Goal: Task Accomplishment & Management: Use online tool/utility

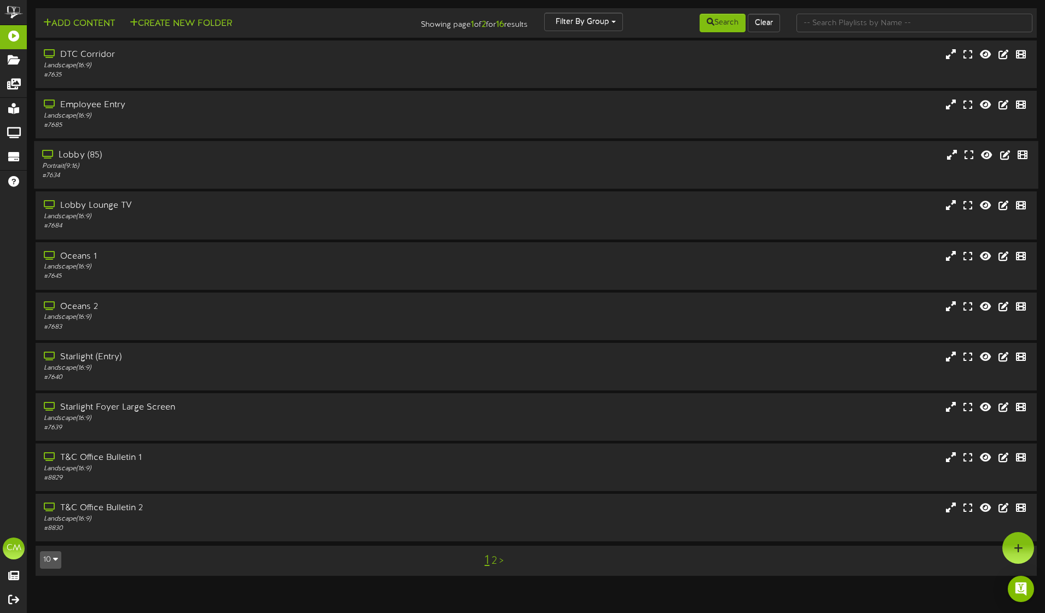
click at [112, 160] on div "Lobby (85)" at bounding box center [243, 155] width 402 height 13
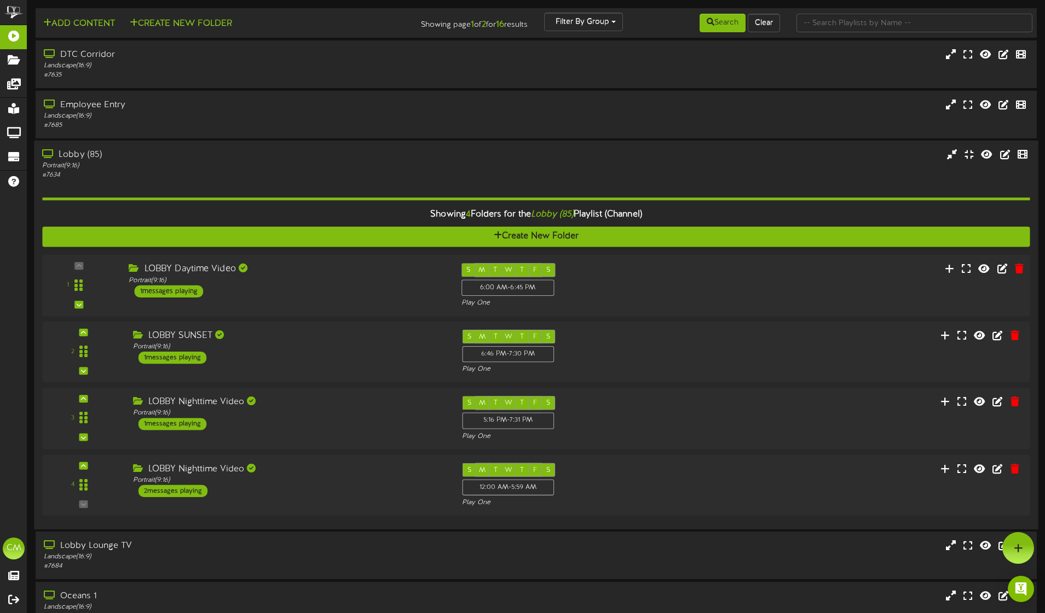
click at [153, 287] on div "1 messages playing" at bounding box center [168, 292] width 69 height 12
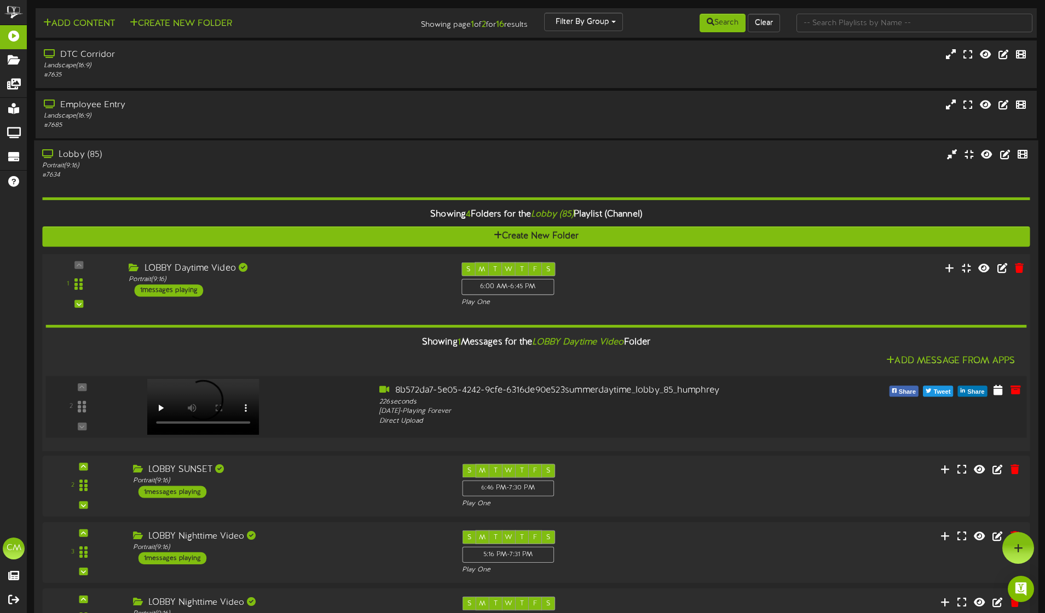
click at [207, 389] on video at bounding box center [203, 407] width 112 height 56
click at [225, 267] on div "LOBBY Daytime Video" at bounding box center [287, 269] width 316 height 13
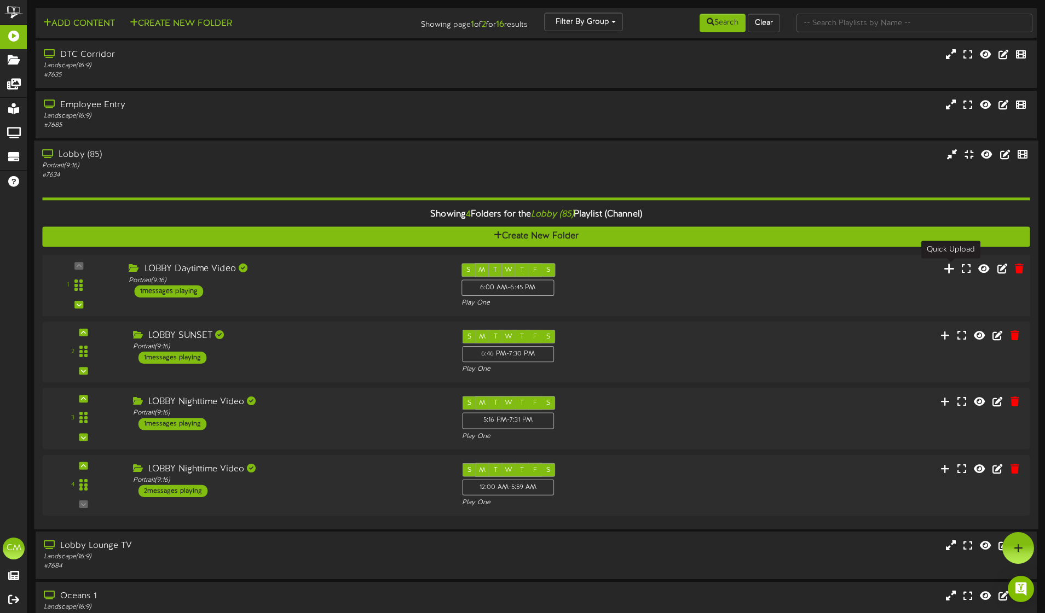
click at [949, 268] on icon at bounding box center [948, 269] width 11 height 12
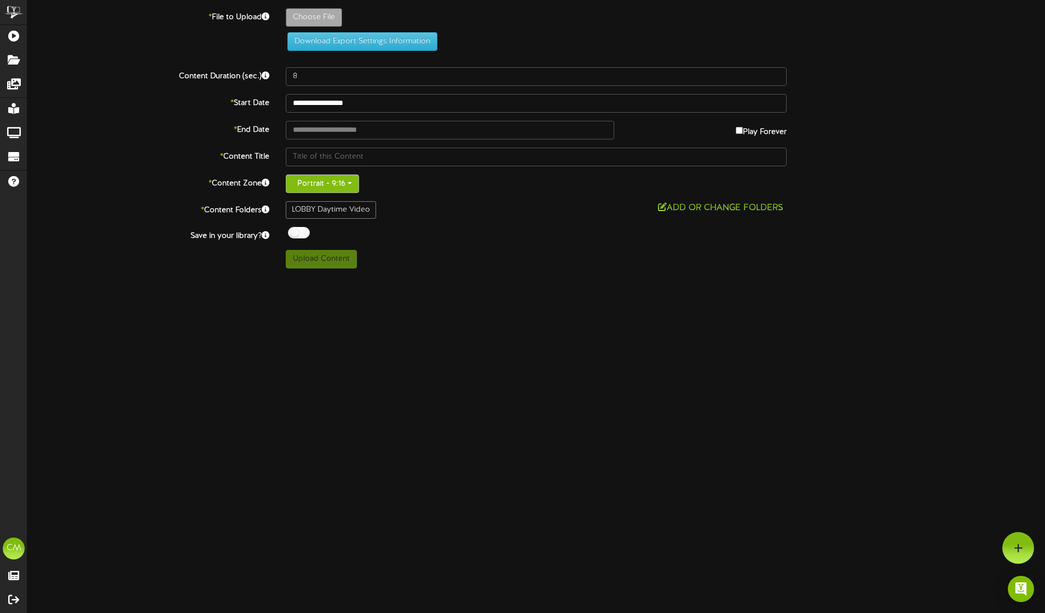
click at [330, 188] on button "Portrait - 9:16" at bounding box center [322, 184] width 73 height 19
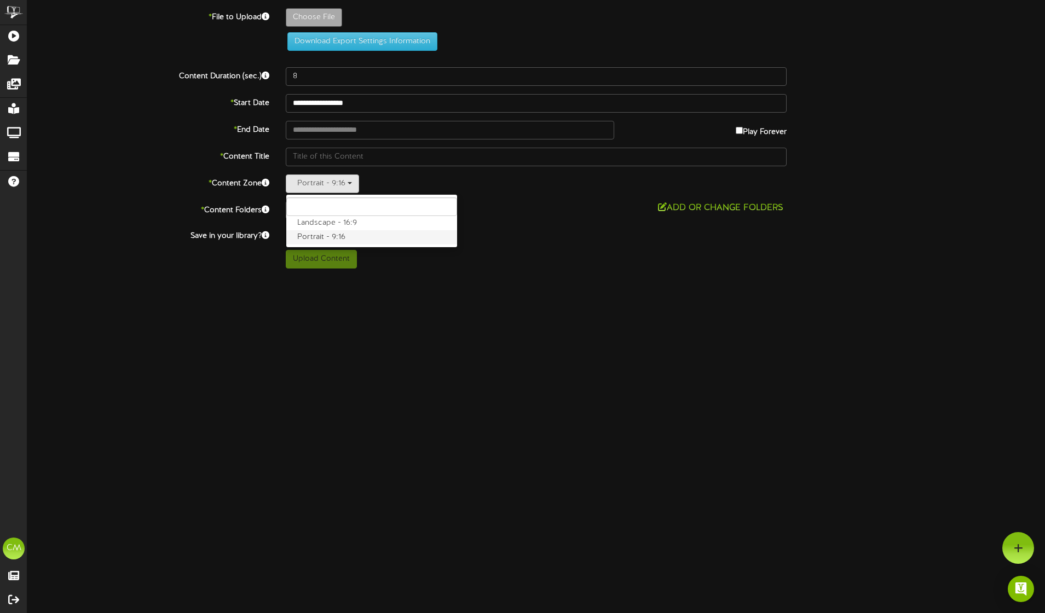
click at [322, 238] on label "Portrait - 9:16" at bounding box center [371, 237] width 171 height 14
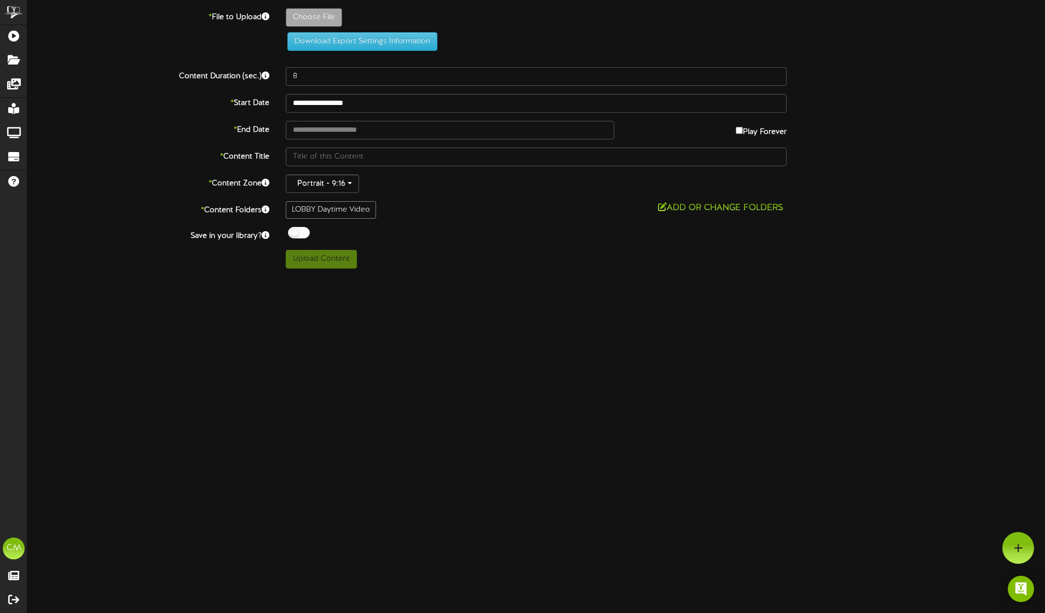
click at [332, 212] on div "LOBBY Daytime Video" at bounding box center [331, 210] width 90 height 18
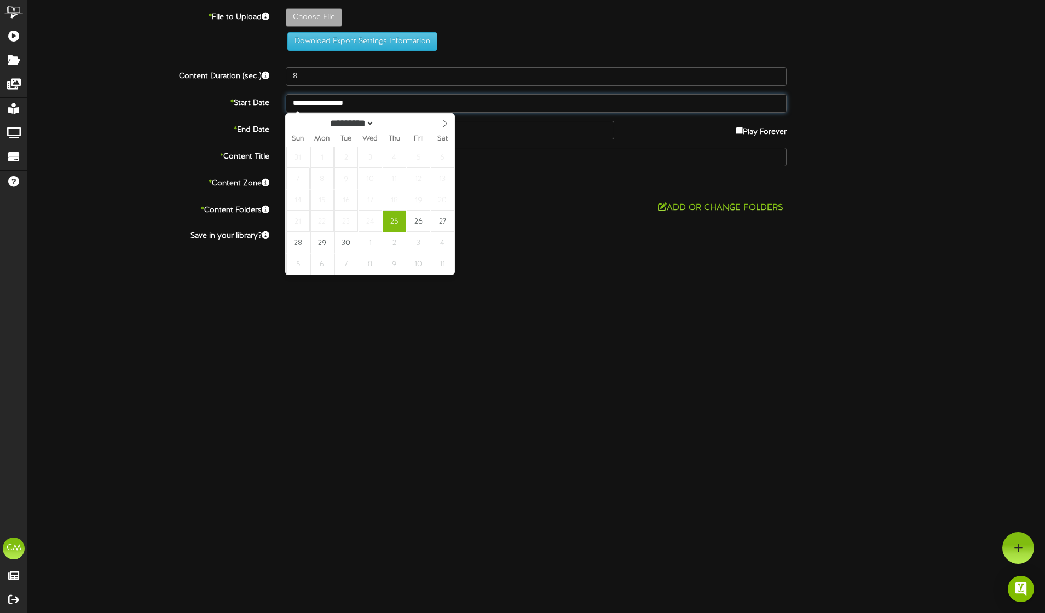
click at [324, 103] on input "**********" at bounding box center [536, 103] width 501 height 19
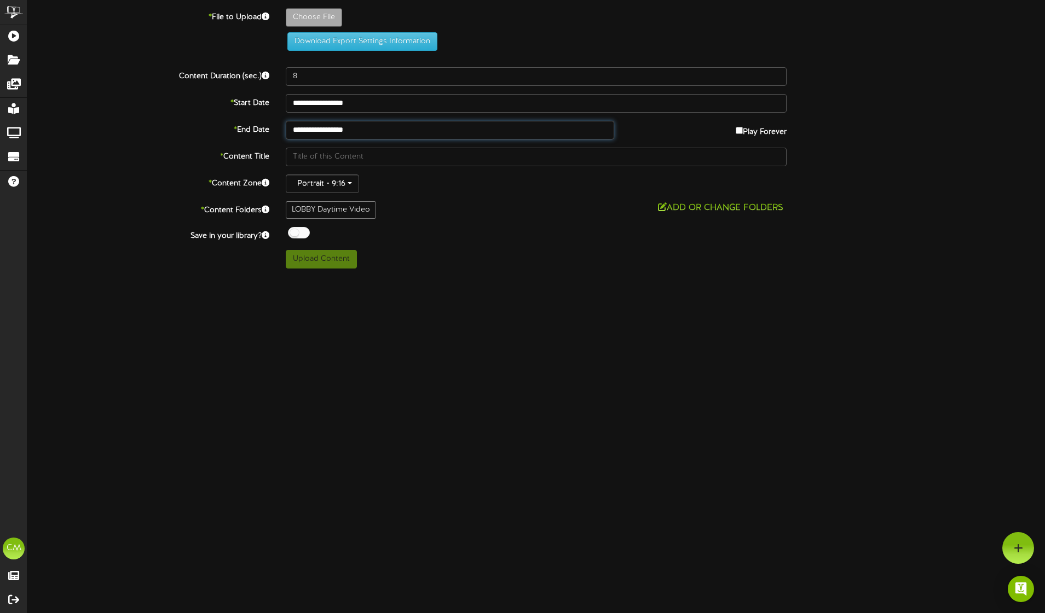
click at [355, 135] on input "**********" at bounding box center [450, 130] width 328 height 19
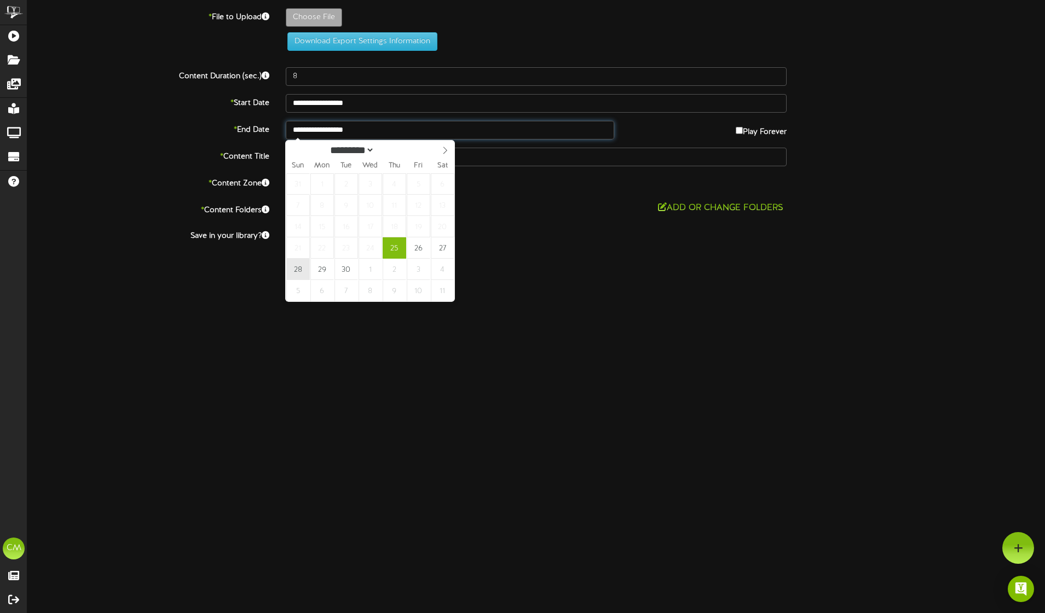
type input "**********"
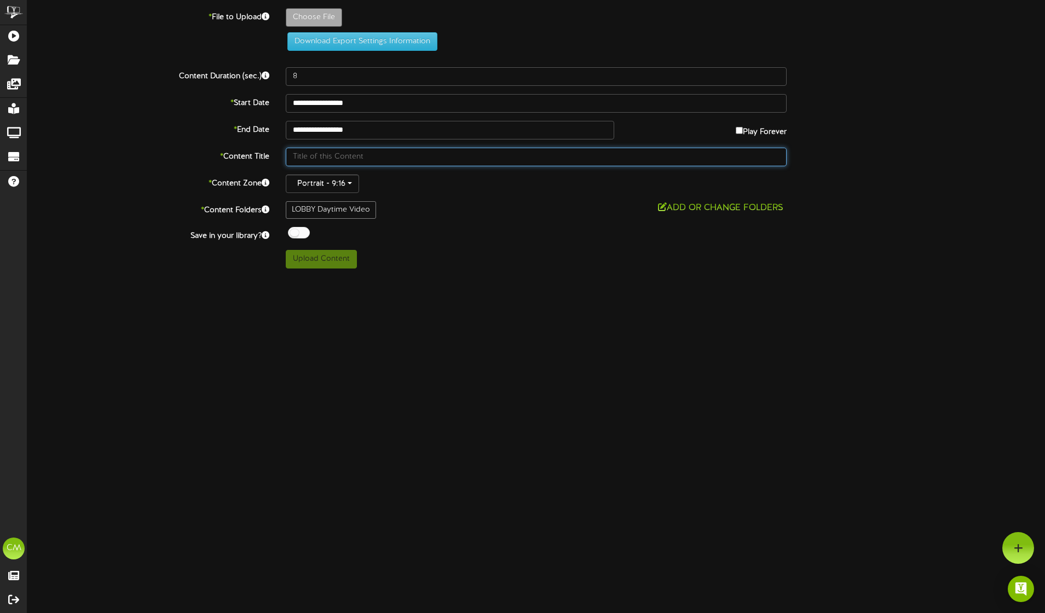
click at [313, 156] on input "text" at bounding box center [536, 157] width 501 height 19
type input "Jack Arnold BBQ"
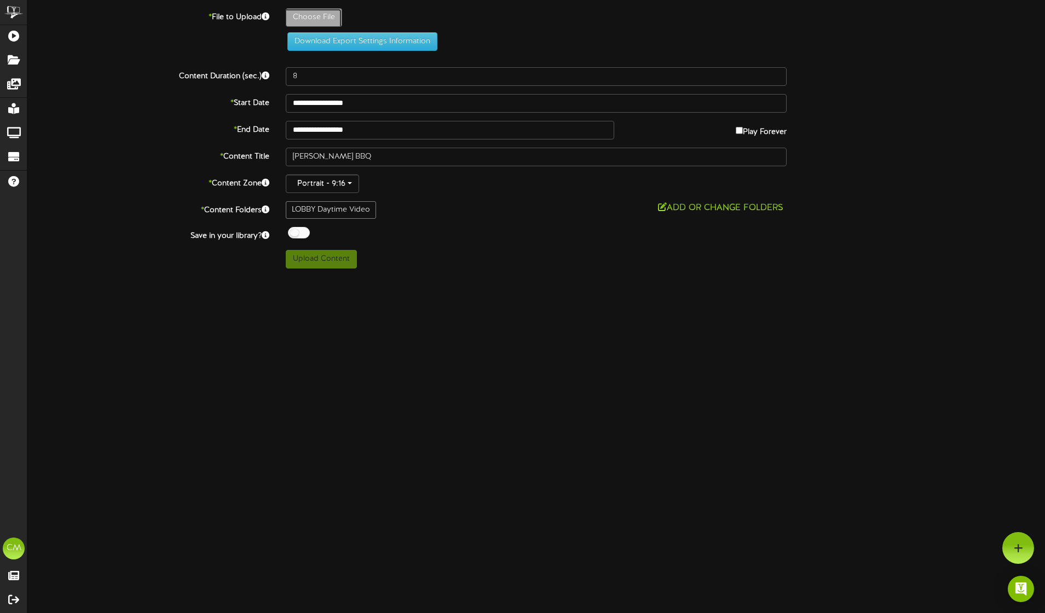
type input "**********"
type input "JackArnoldBBQExperience_FairmontMiramarHotelBungalowsVideo"
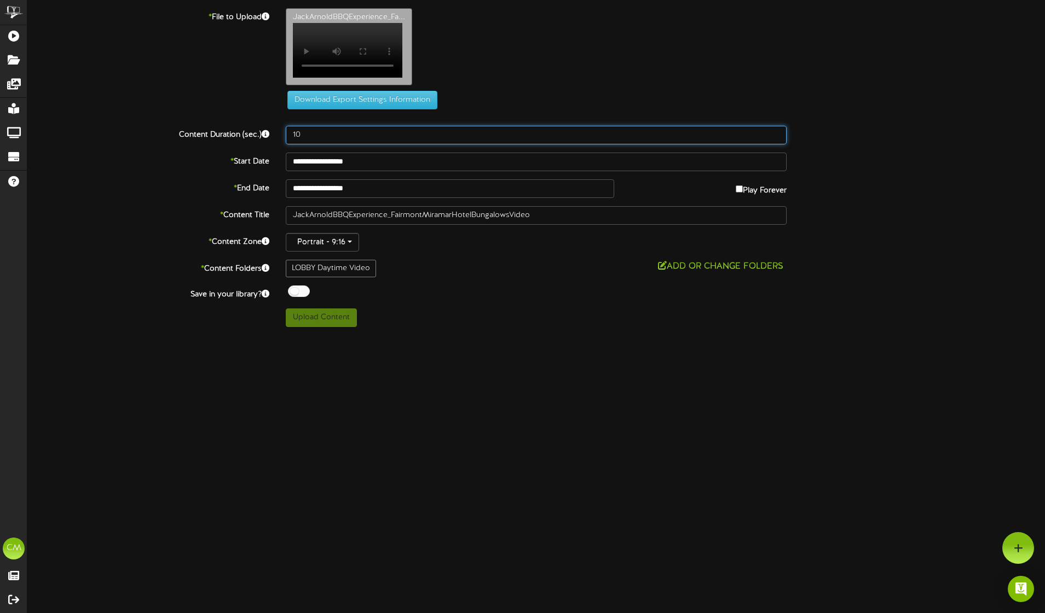
click at [324, 144] on input "10" at bounding box center [536, 135] width 501 height 19
type input "1"
click at [418, 144] on input "30" at bounding box center [536, 135] width 501 height 19
type input "3"
type input "25"
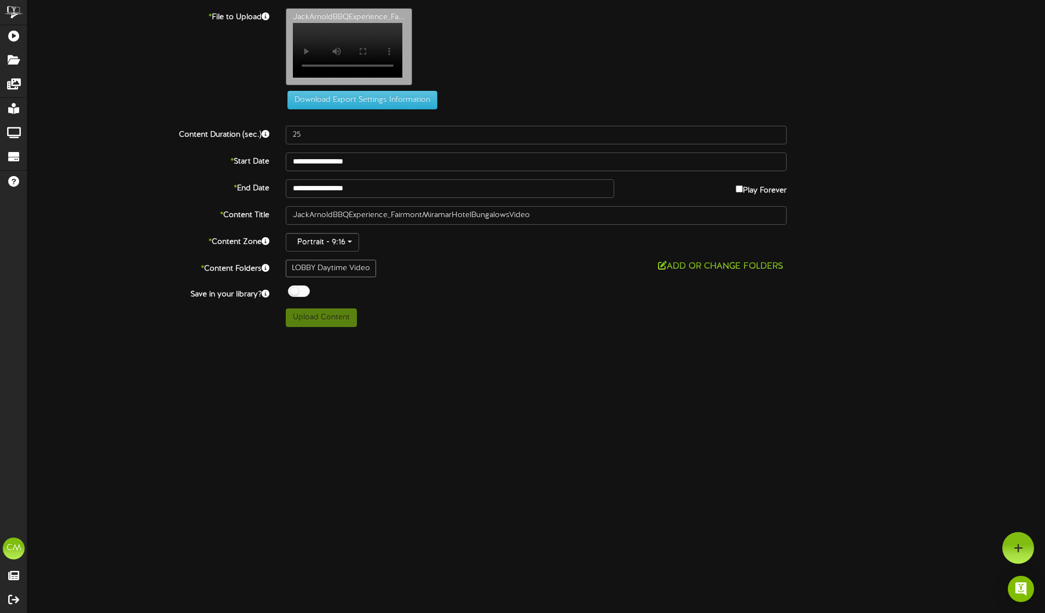
click at [321, 335] on html "ChannelValet Playlists Folders Messages My Library Groups Devices Help CM Cambr…" at bounding box center [522, 167] width 1045 height 335
click at [946, 335] on html "ChannelValet Playlists Folders Messages My Library Groups Devices Help CM Cambr…" at bounding box center [522, 167] width 1045 height 335
click at [264, 16] on icon at bounding box center [266, 17] width 8 height 8
click at [266, 18] on icon at bounding box center [266, 17] width 8 height 8
click at [241, 109] on div "Download Export Settings Information" at bounding box center [536, 58] width 1050 height 101
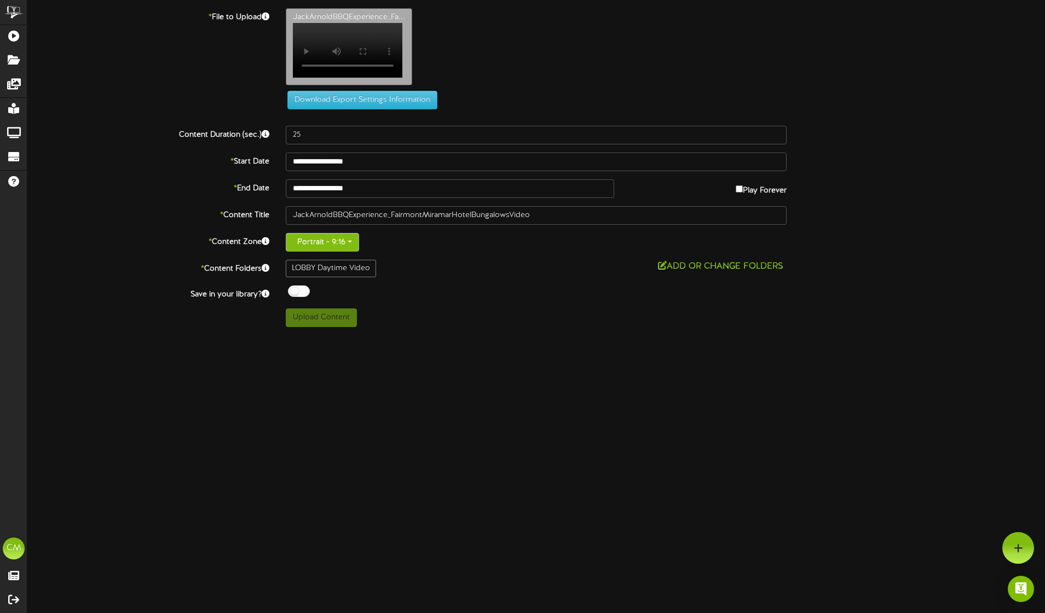
click at [343, 252] on button "Portrait - 9:16" at bounding box center [322, 242] width 73 height 19
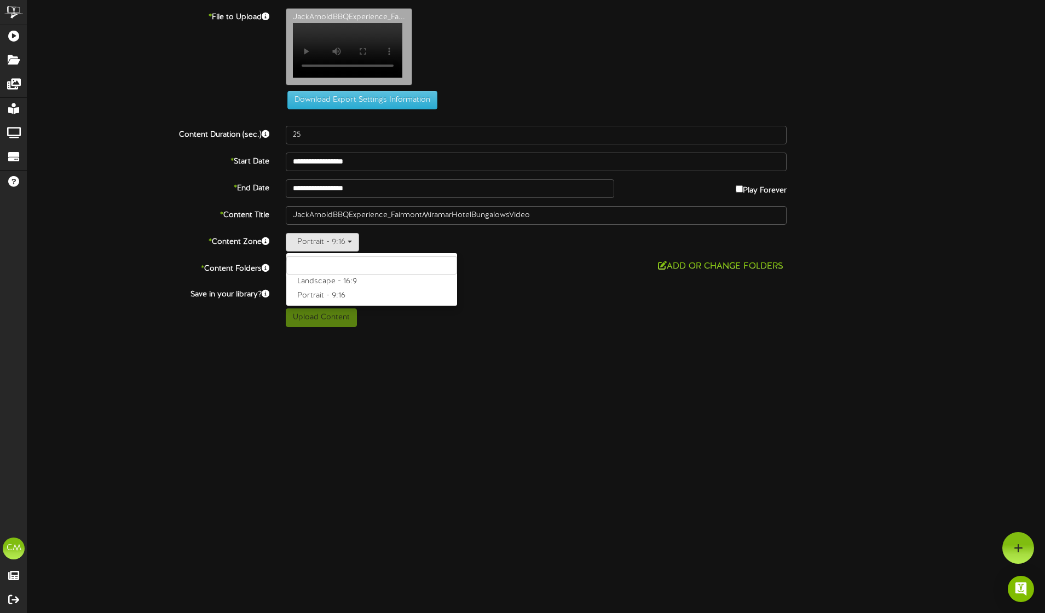
click at [451, 327] on div "**********" at bounding box center [535, 167] width 1017 height 319
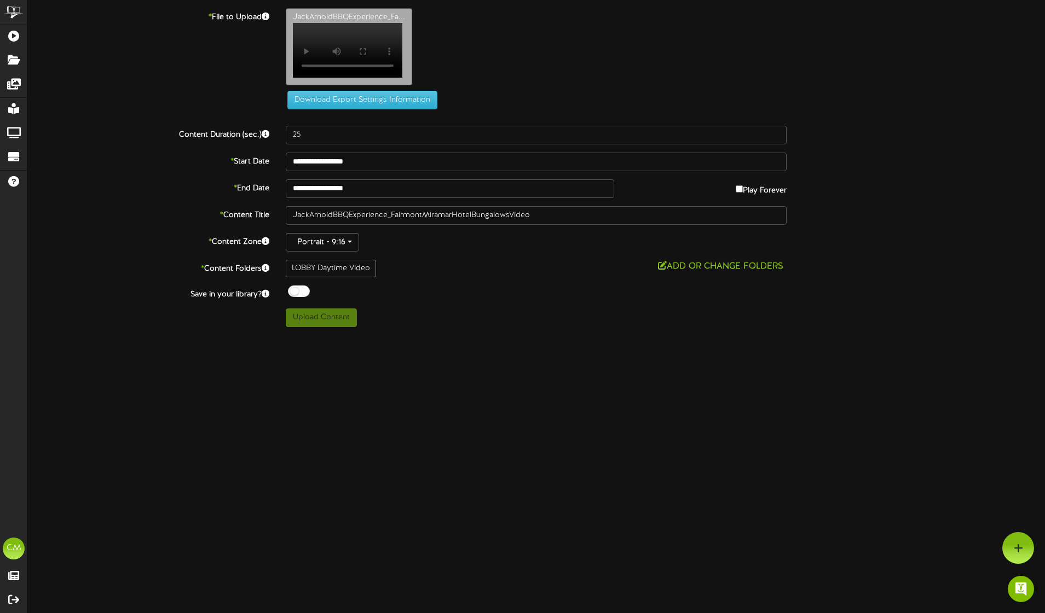
click at [360, 277] on div "LOBBY Daytime Video" at bounding box center [331, 269] width 90 height 18
click at [354, 277] on div "LOBBY Daytime Video" at bounding box center [331, 269] width 90 height 18
click at [295, 297] on div at bounding box center [299, 291] width 22 height 11
click at [299, 297] on div at bounding box center [299, 291] width 22 height 11
click at [818, 225] on div "* Content Title JackArnoldBBQExperience_FairmontMiramarHotelBungalowsVideo" at bounding box center [536, 215] width 1034 height 19
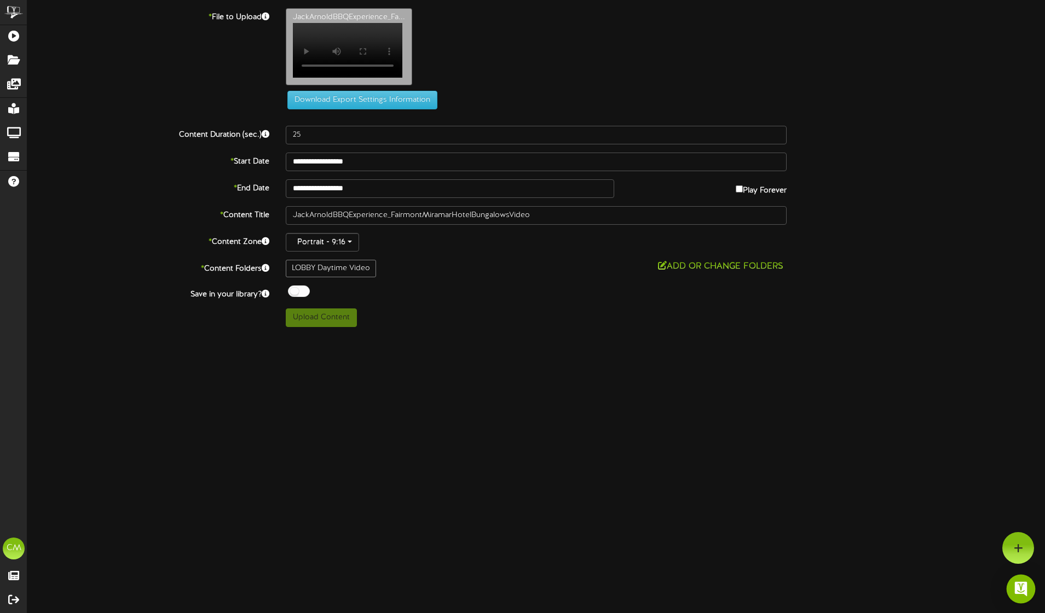
click at [1017, 583] on img "Open Intercom Messenger" at bounding box center [1020, 589] width 14 height 14
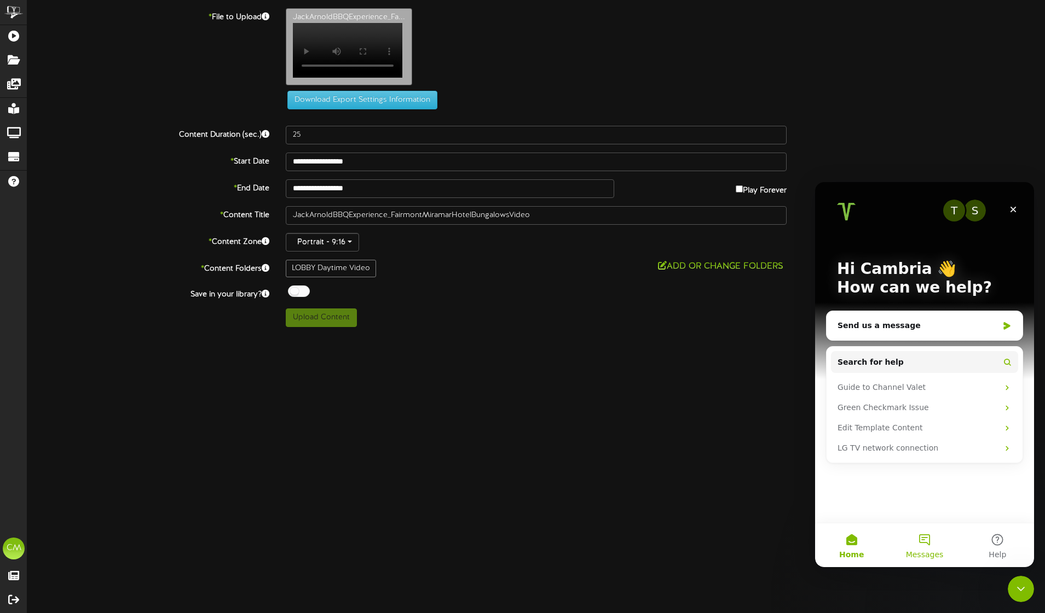
click at [935, 553] on span "Messages" at bounding box center [925, 555] width 38 height 8
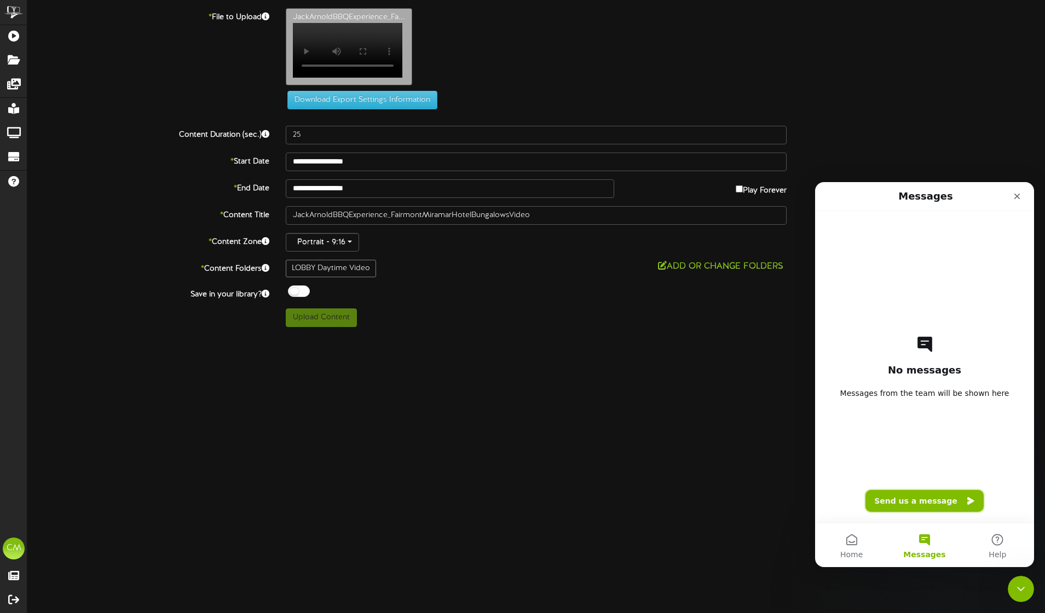
click at [928, 497] on button "Send us a message" at bounding box center [924, 501] width 118 height 22
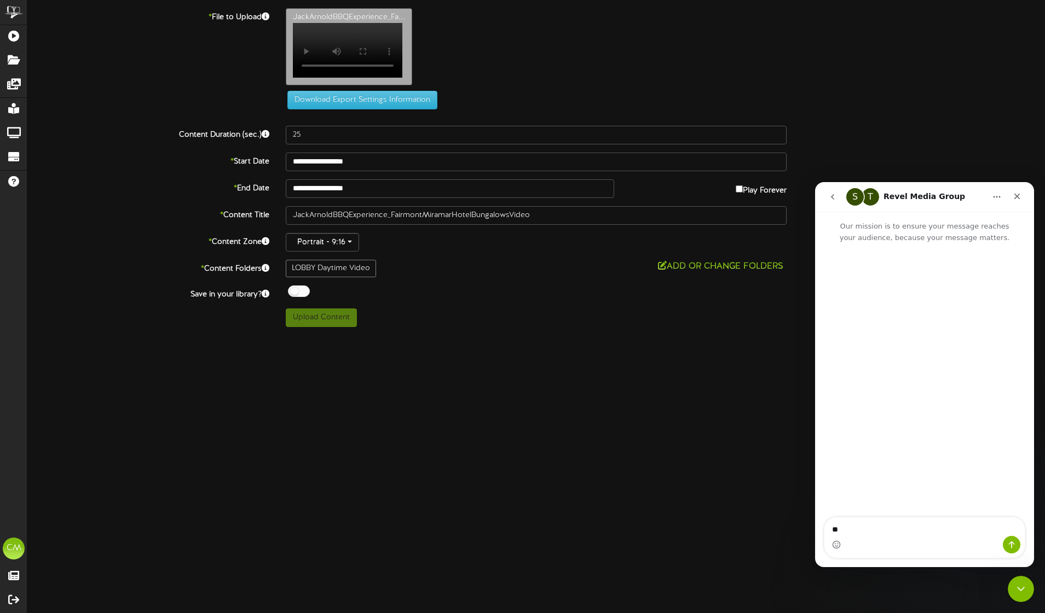
type textarea "*"
type textarea "**********"
click at [660, 91] on div "JackArnoldBBQExperience_Fa... Your browser does not support HTML5 video." at bounding box center [664, 49] width 775 height 83
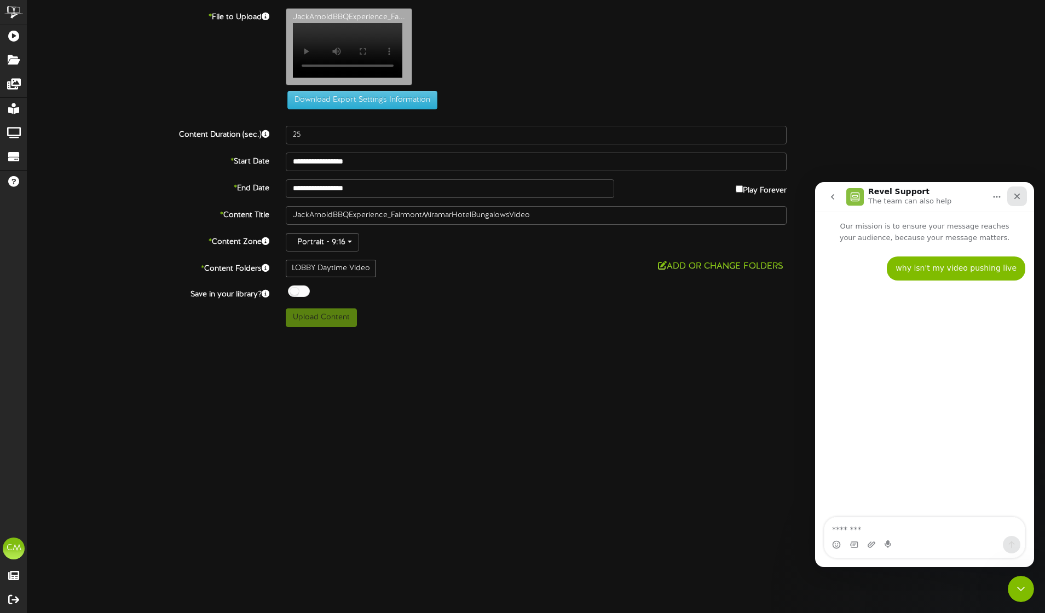
click at [1014, 196] on icon "Close" at bounding box center [1016, 196] width 9 height 9
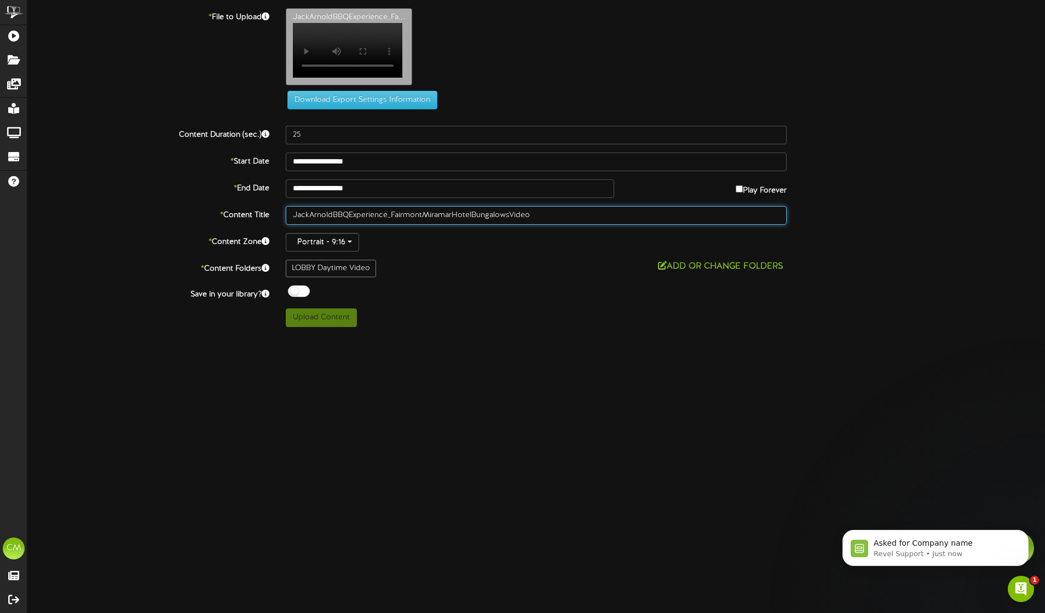
drag, startPoint x: 552, startPoint y: 357, endPoint x: 392, endPoint y: 355, distance: 159.8
click at [392, 225] on input "JackArnoldBBQExperience_FairmontMiramarHotelBungalowsVideo" at bounding box center [536, 215] width 501 height 19
click at [351, 225] on input "JackArnoldBBQExperience" at bounding box center [536, 215] width 501 height 19
click at [333, 225] on input "JackArnoldBBQ Experience" at bounding box center [536, 215] width 501 height 19
click at [309, 225] on input "JackArnold BBQ Experience" at bounding box center [536, 215] width 501 height 19
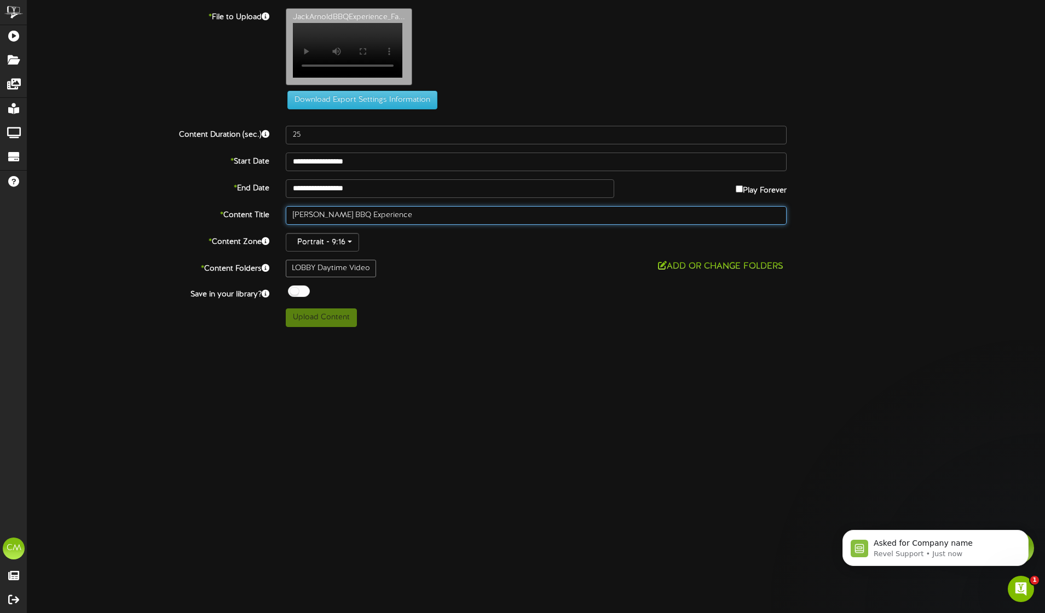
type input "Jack Arnold BBQ Experience"
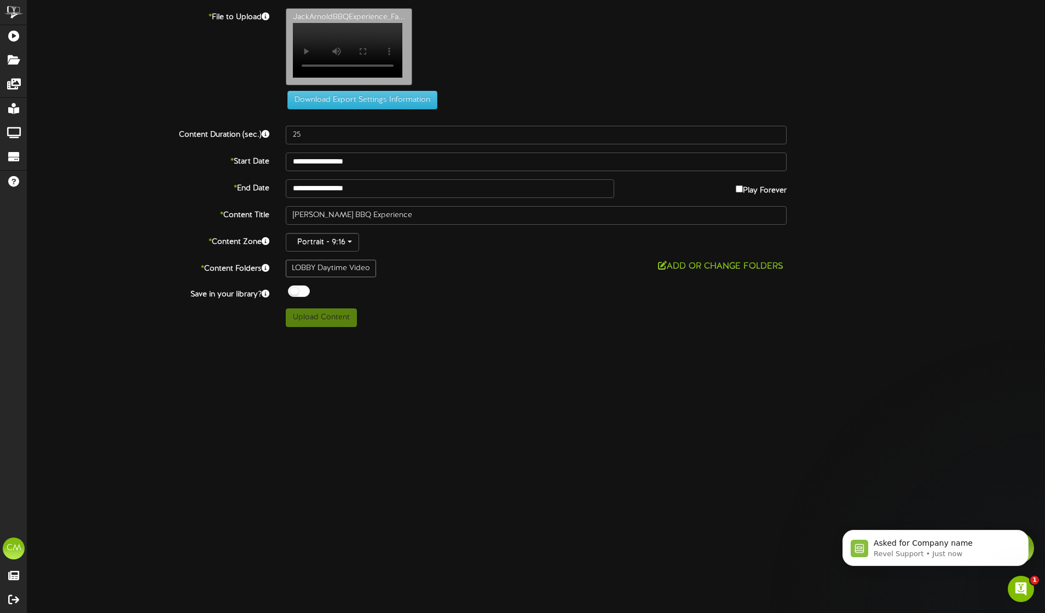
click at [414, 327] on div "Upload Content" at bounding box center [535, 318] width 517 height 19
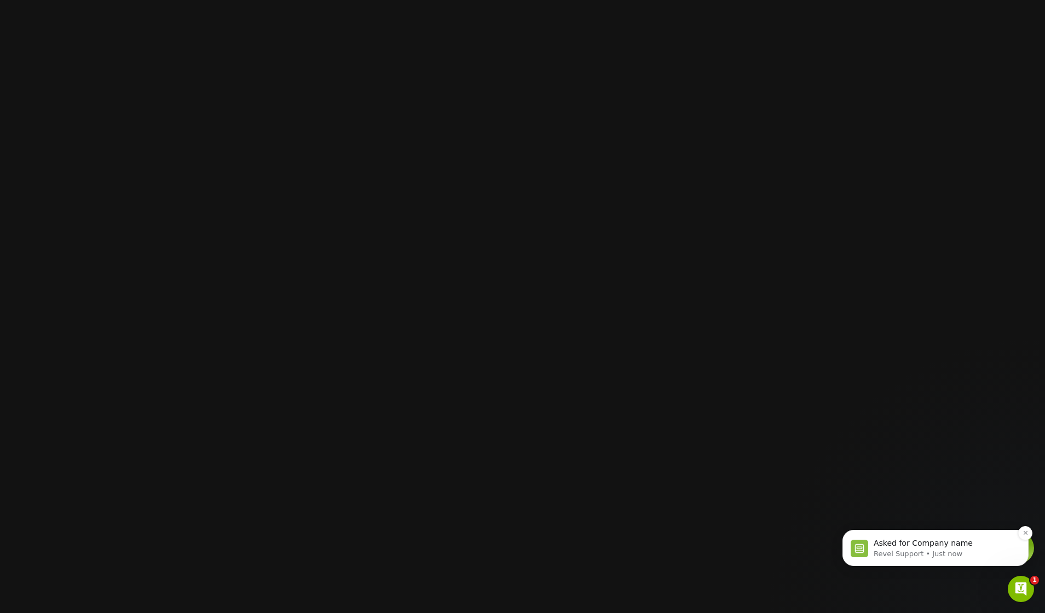
click at [932, 545] on span "Asked for Company name" at bounding box center [922, 543] width 99 height 9
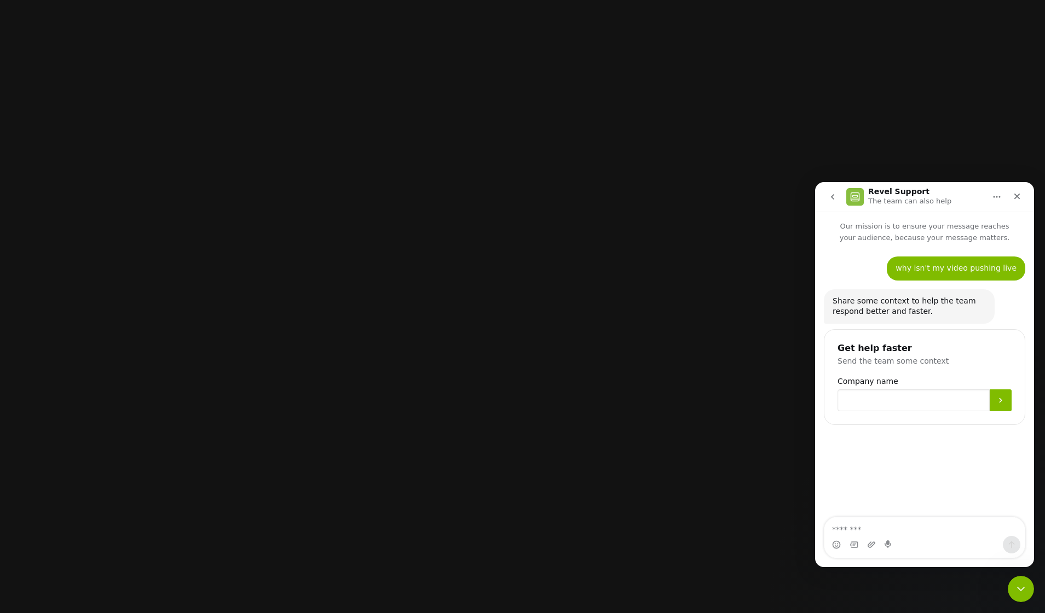
click at [877, 411] on input "Company name" at bounding box center [913, 401] width 152 height 22
type input "**********"
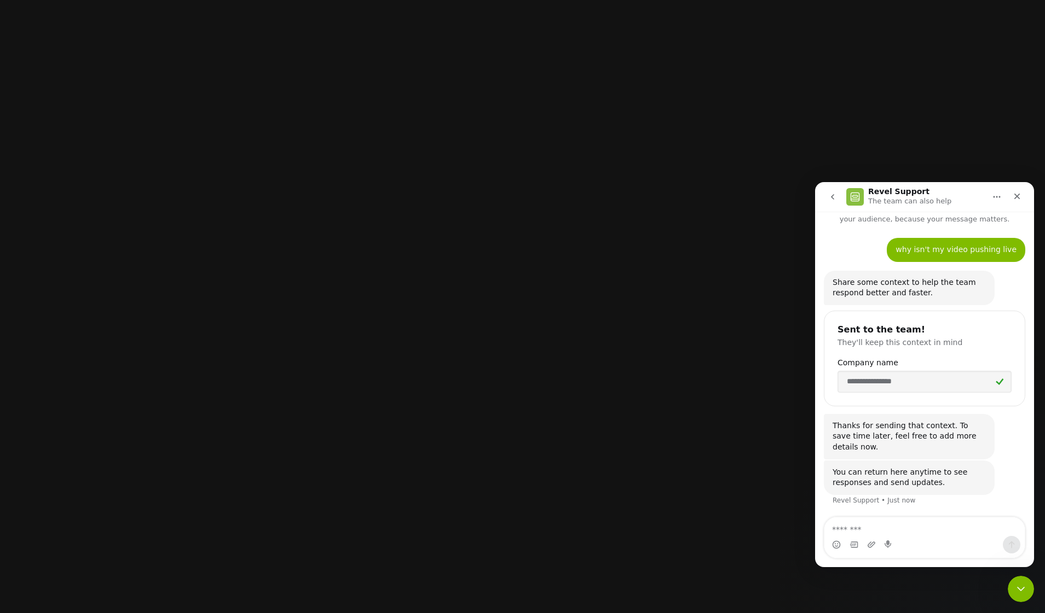
scroll to position [19, 0]
click at [224, 0] on html at bounding box center [522, 0] width 1045 height 0
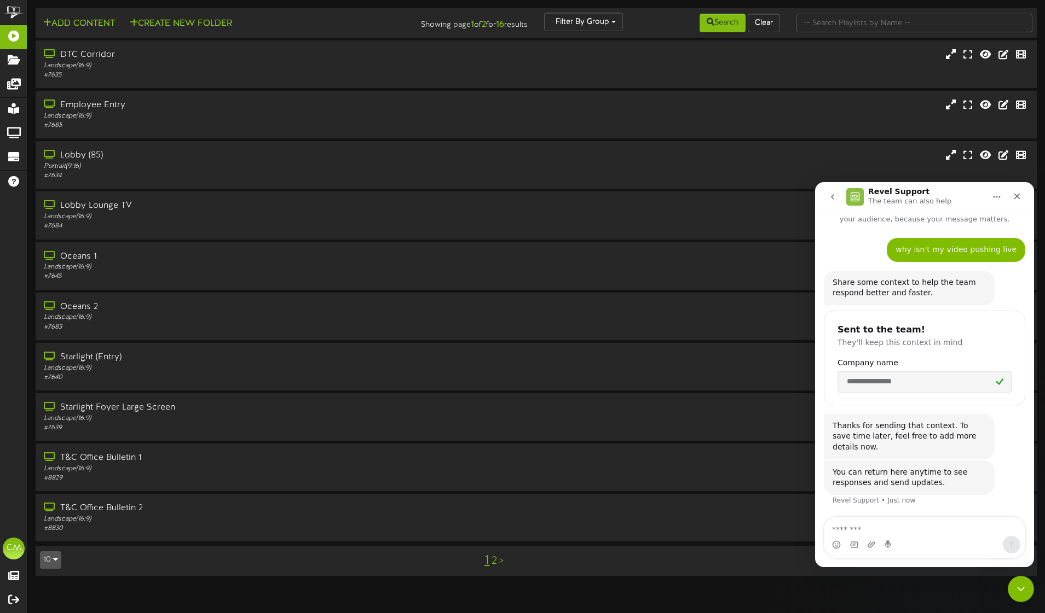
scroll to position [19, 0]
click at [144, 217] on div "Landscape ( 16:9 )" at bounding box center [243, 216] width 402 height 9
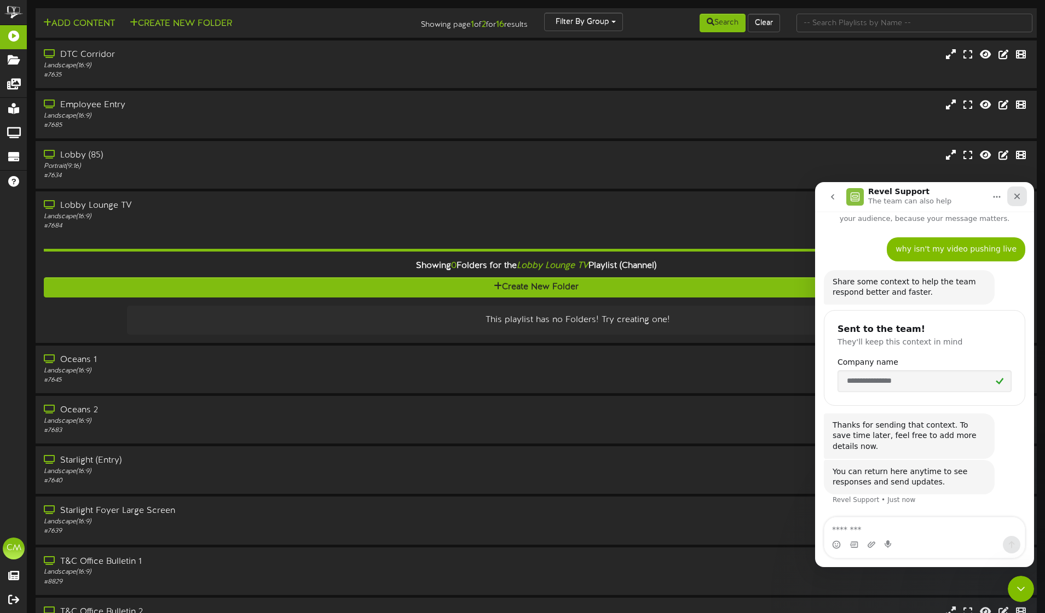
click at [1012, 194] on icon "Close" at bounding box center [1016, 196] width 9 height 9
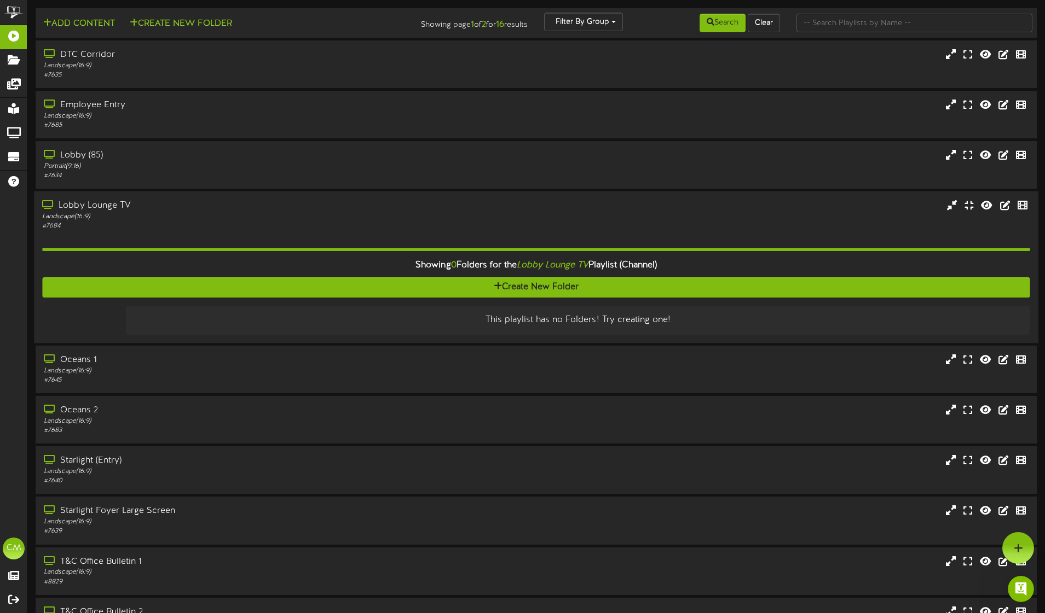
click at [53, 212] on div "Landscape ( 16:9 )" at bounding box center [243, 216] width 402 height 9
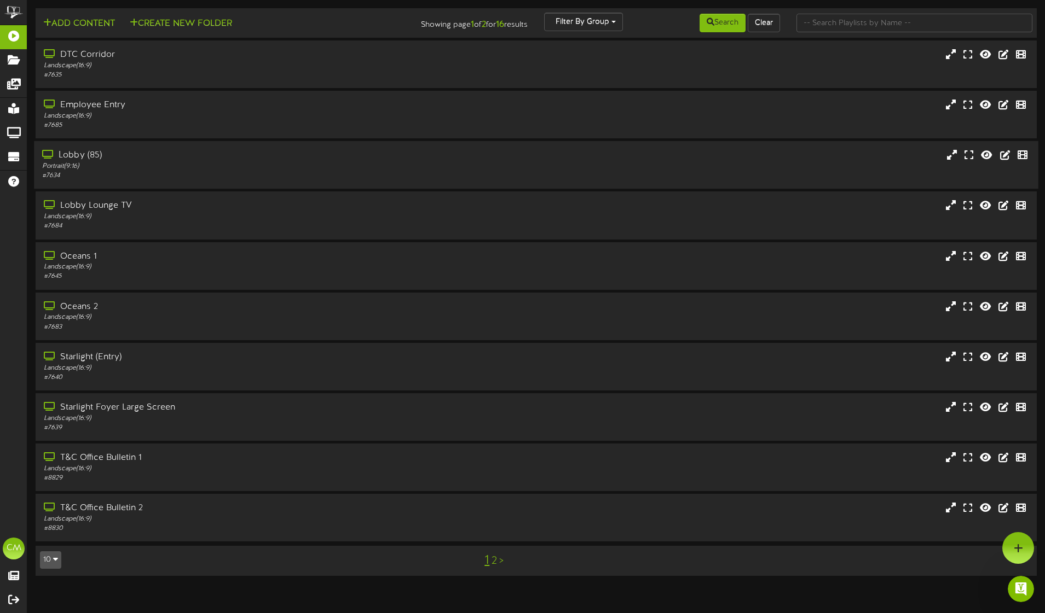
click at [90, 158] on div "Lobby (85)" at bounding box center [243, 155] width 402 height 13
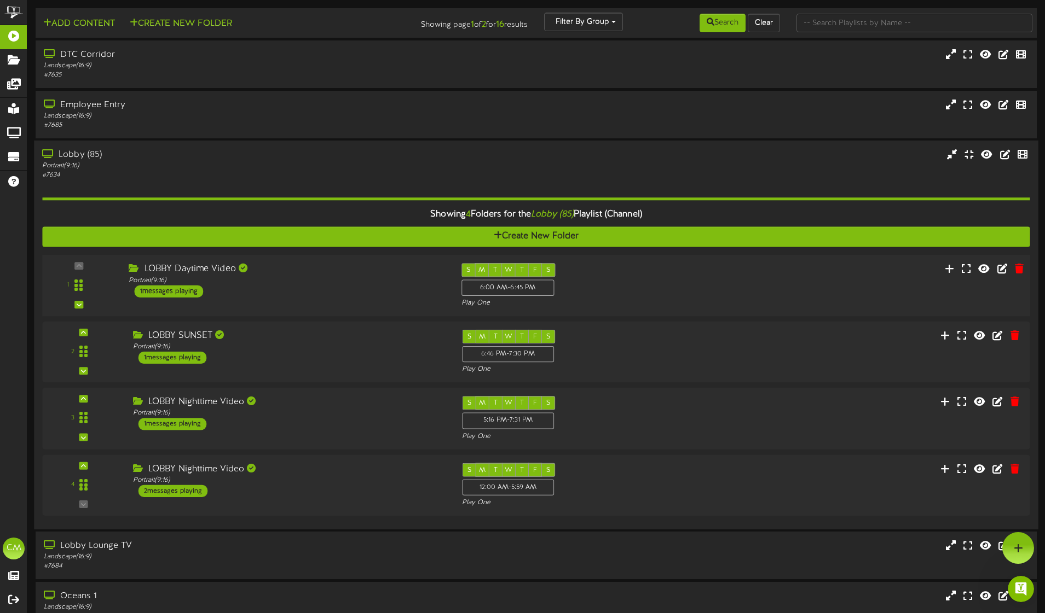
click at [183, 273] on div "LOBBY Daytime Video" at bounding box center [287, 269] width 316 height 13
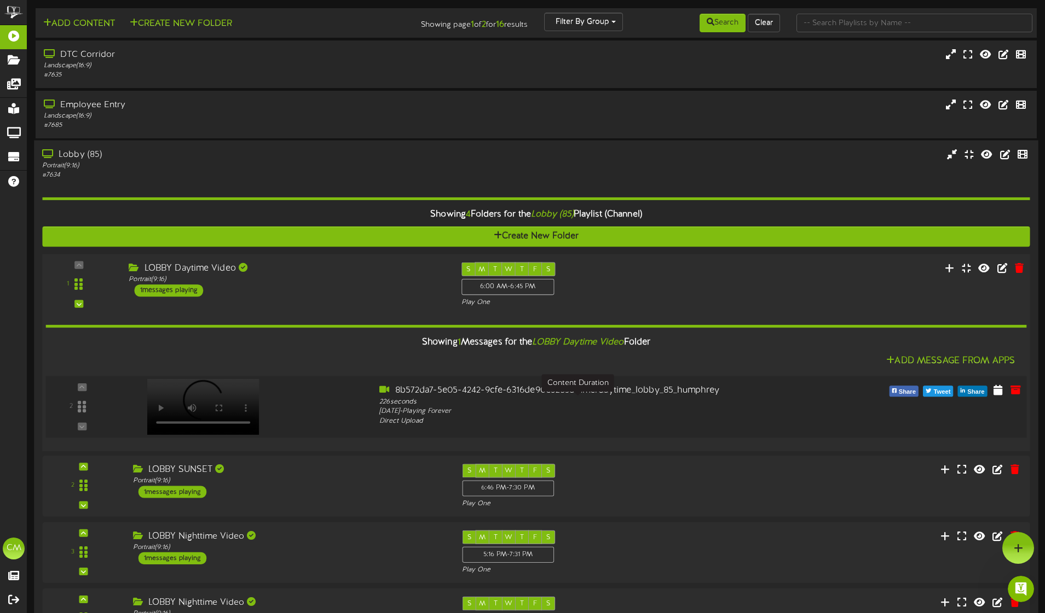
click at [627, 404] on div "226 seconds" at bounding box center [577, 402] width 396 height 10
click at [999, 392] on icon at bounding box center [997, 390] width 11 height 12
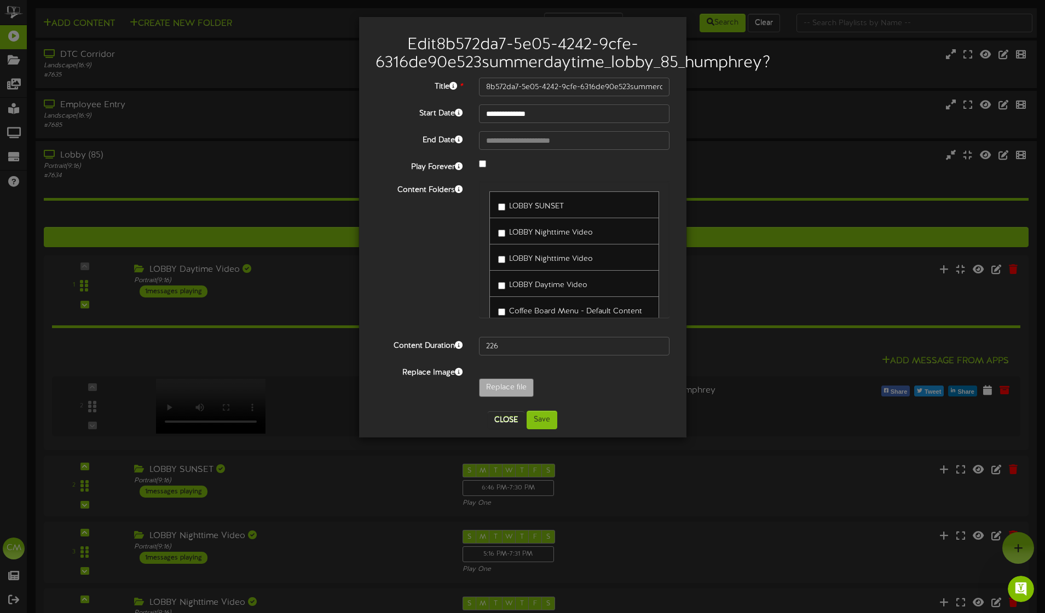
click at [526, 217] on div "LOBBY SUNSET" at bounding box center [574, 205] width 170 height 27
click at [513, 359] on div "**********" at bounding box center [522, 240] width 294 height 325
click at [521, 348] on input "226" at bounding box center [574, 346] width 191 height 19
drag, startPoint x: 527, startPoint y: 349, endPoint x: 480, endPoint y: 341, distance: 47.1
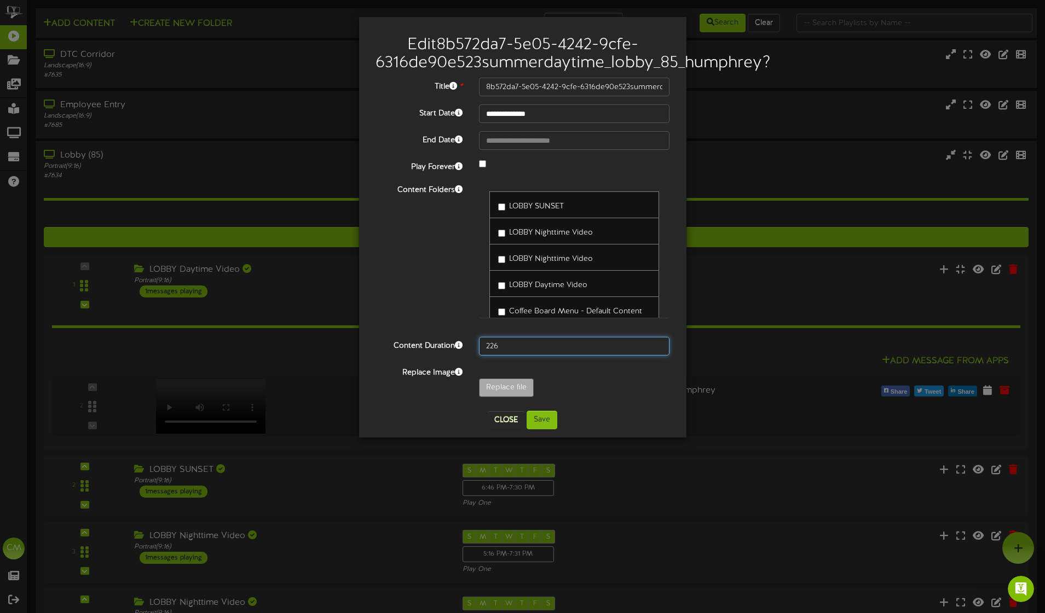
click at [480, 341] on input "226" at bounding box center [574, 346] width 191 height 19
type input "30"
click at [540, 419] on button "Save" at bounding box center [541, 420] width 31 height 19
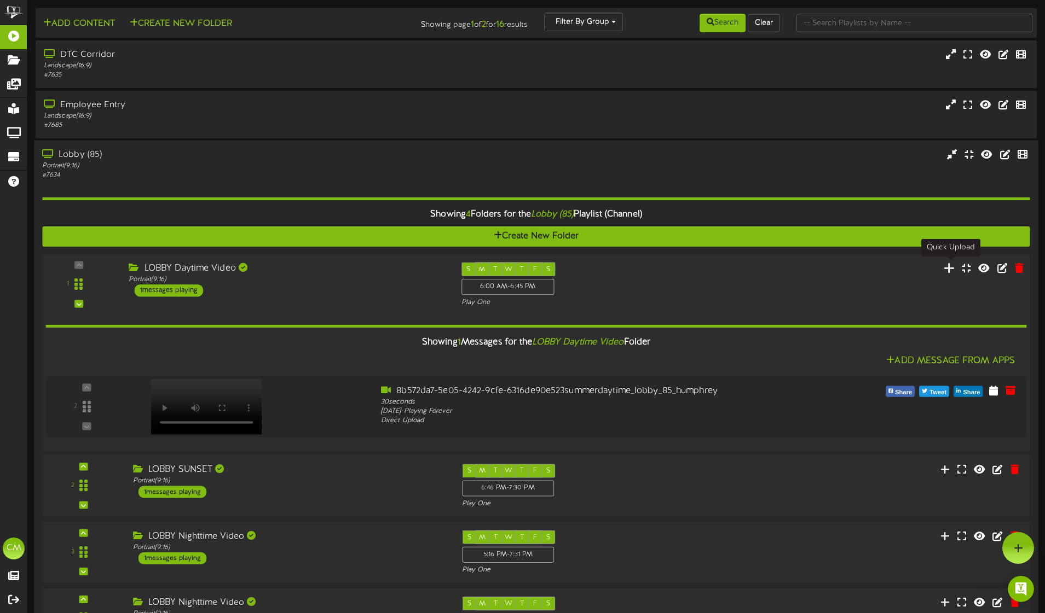
click at [953, 271] on icon at bounding box center [948, 268] width 11 height 12
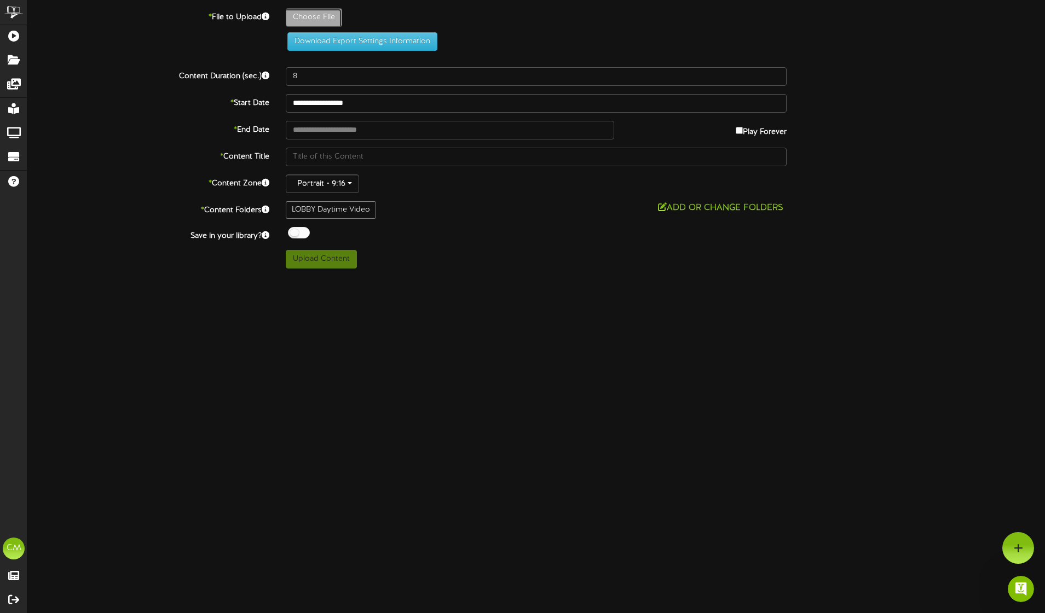
type input "**********"
type input "JackArnoldBBQExperience_FairmontMiramarHotelBungalowsVideo"
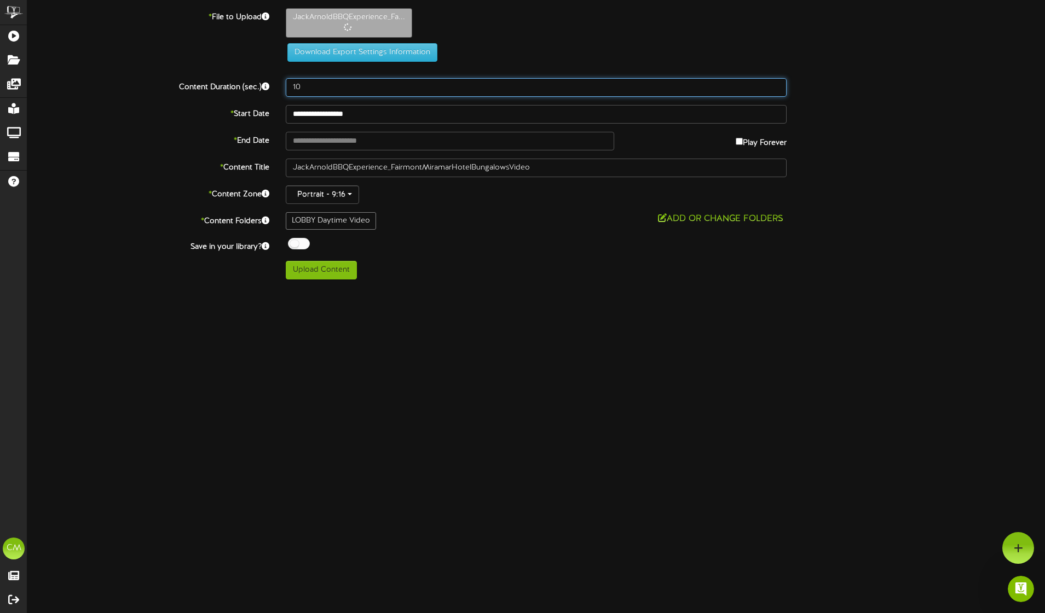
drag, startPoint x: 306, startPoint y: 88, endPoint x: 282, endPoint y: 84, distance: 24.9
click at [282, 84] on div "10" at bounding box center [535, 87] width 517 height 19
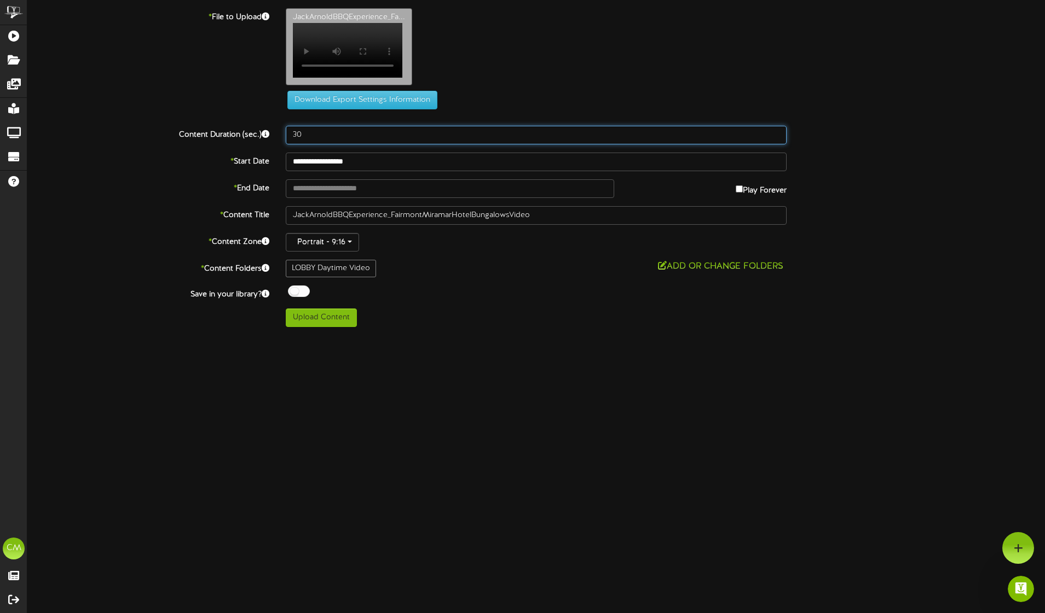
type input "30"
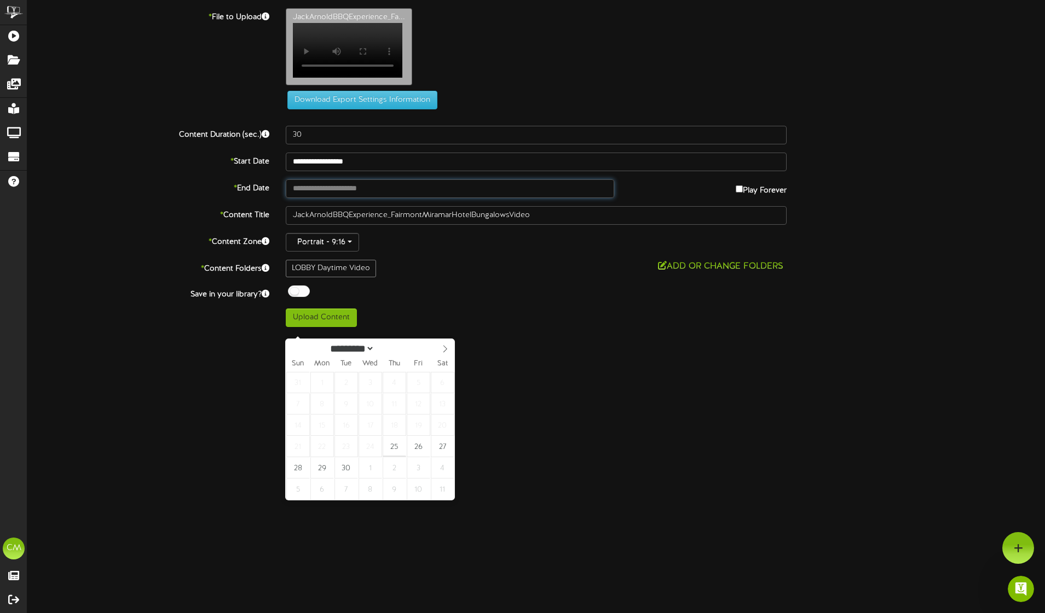
click at [381, 198] on input "text" at bounding box center [450, 188] width 328 height 19
type input "**********"
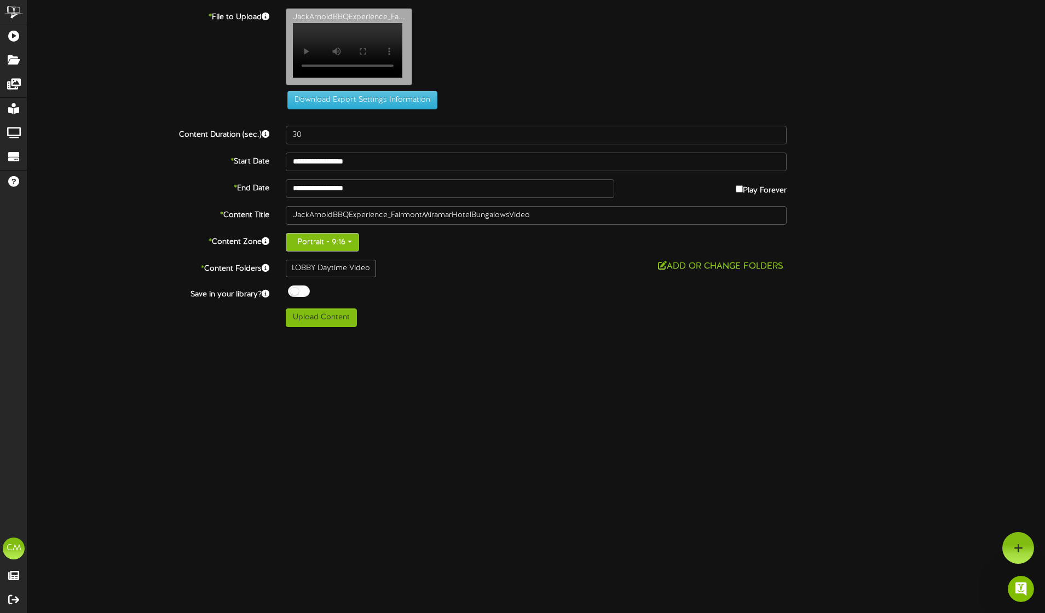
click at [304, 252] on button "Portrait - 9:16" at bounding box center [322, 242] width 73 height 19
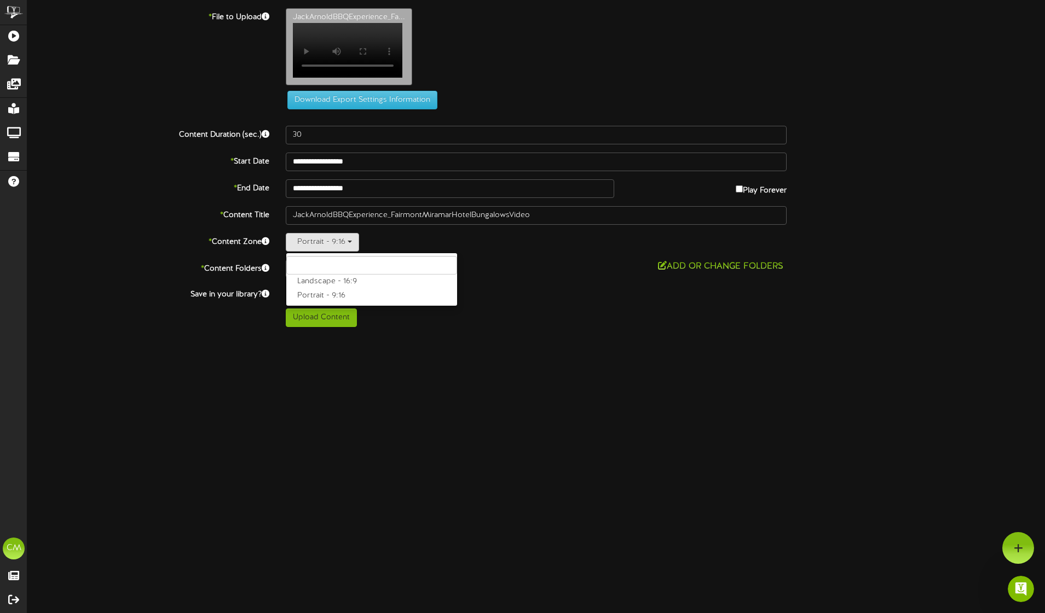
click at [187, 221] on label "* Content Title" at bounding box center [148, 213] width 258 height 15
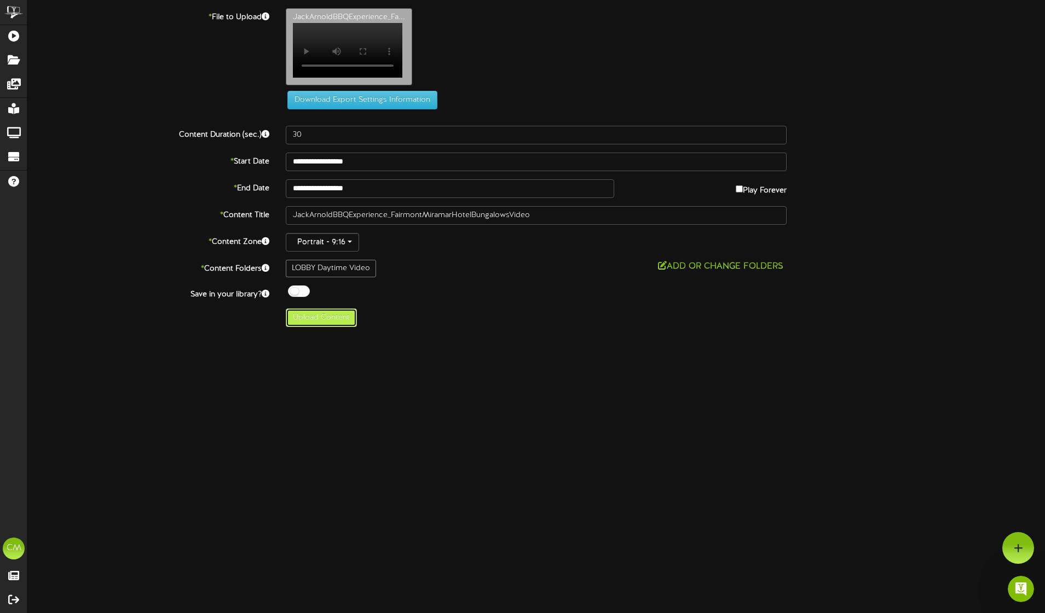
click at [311, 327] on button "Upload Content" at bounding box center [321, 318] width 71 height 19
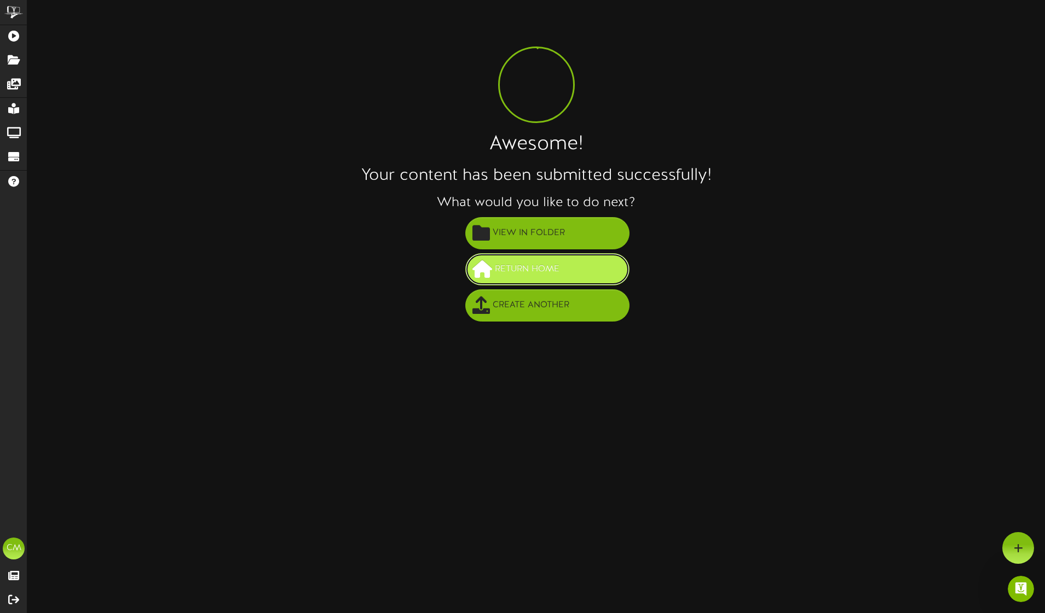
click at [536, 280] on button "Return Home" at bounding box center [547, 269] width 164 height 32
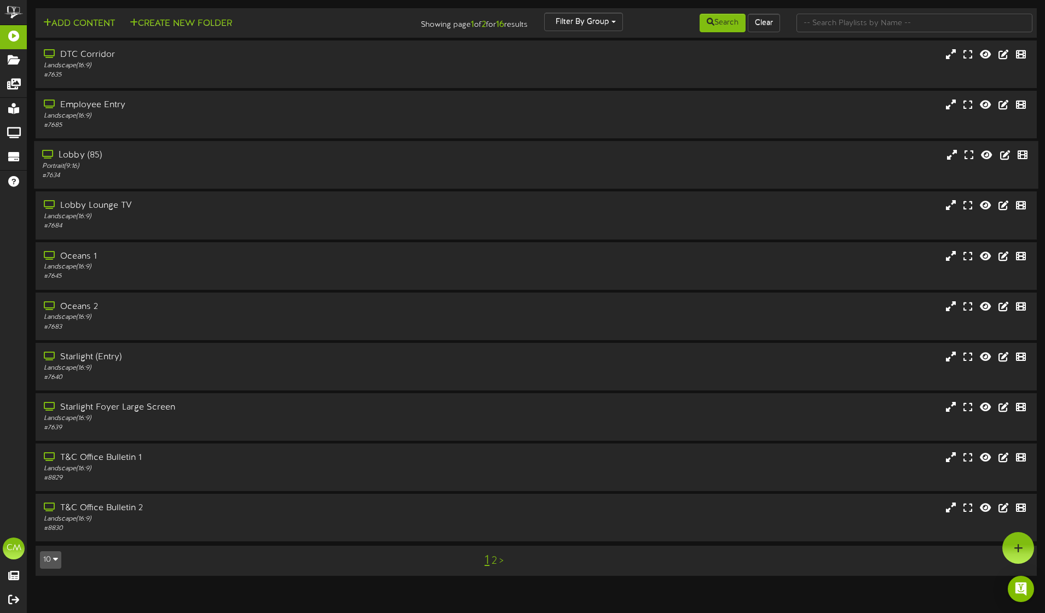
click at [396, 151] on div "Lobby (85)" at bounding box center [243, 155] width 402 height 13
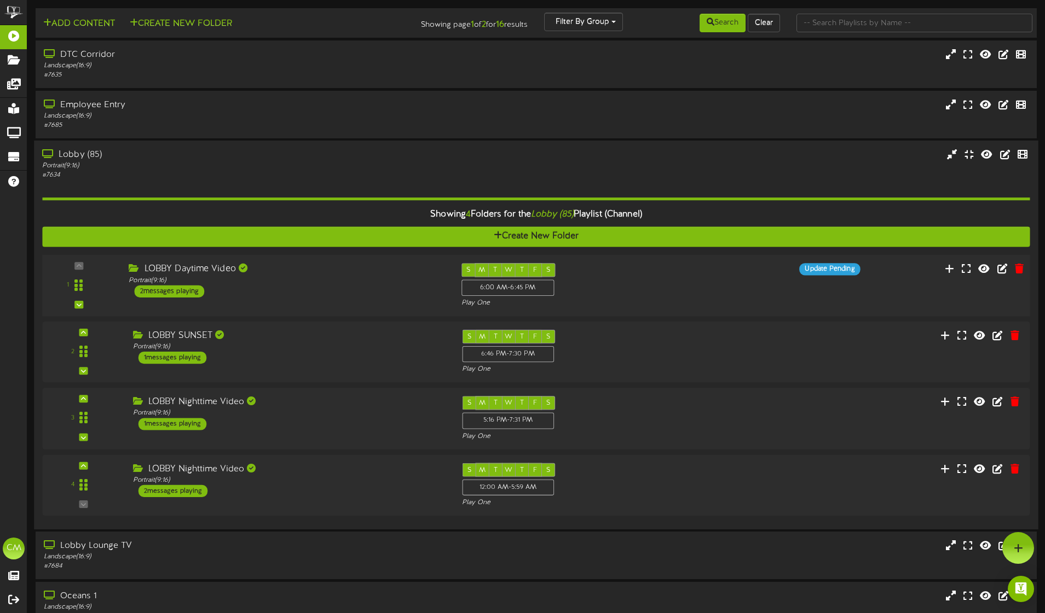
click at [184, 290] on div "2 messages playing" at bounding box center [169, 292] width 70 height 12
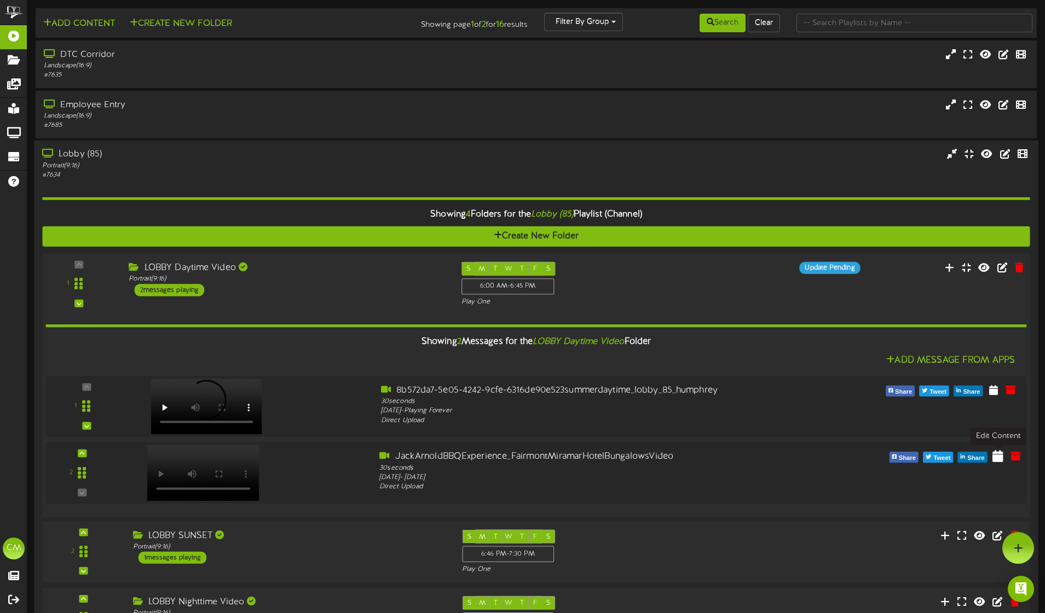
click at [999, 455] on icon at bounding box center [997, 456] width 11 height 12
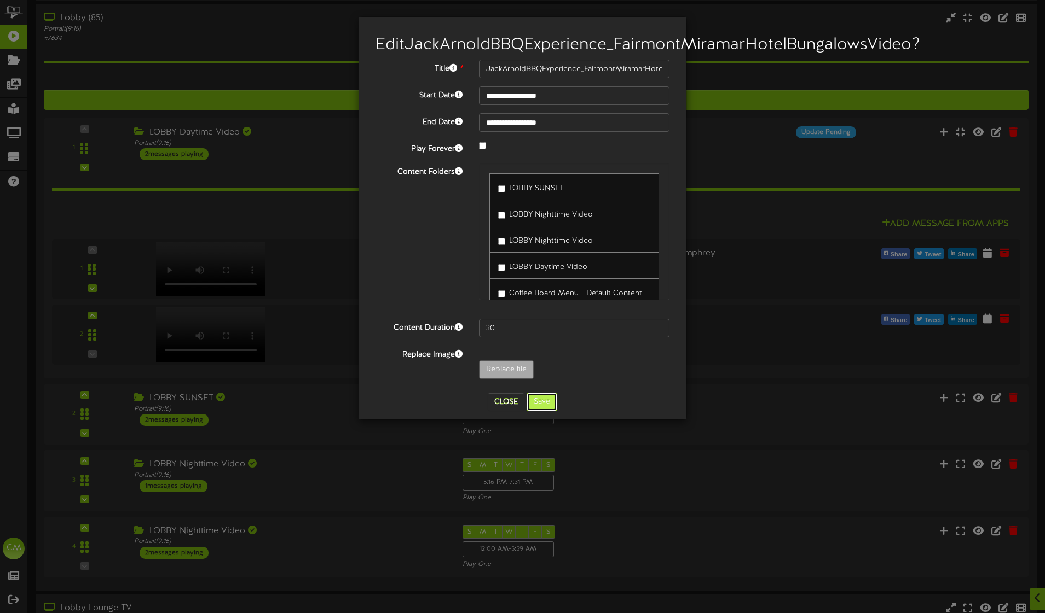
click at [534, 411] on button "Save" at bounding box center [541, 402] width 31 height 19
